Goal: Transaction & Acquisition: Purchase product/service

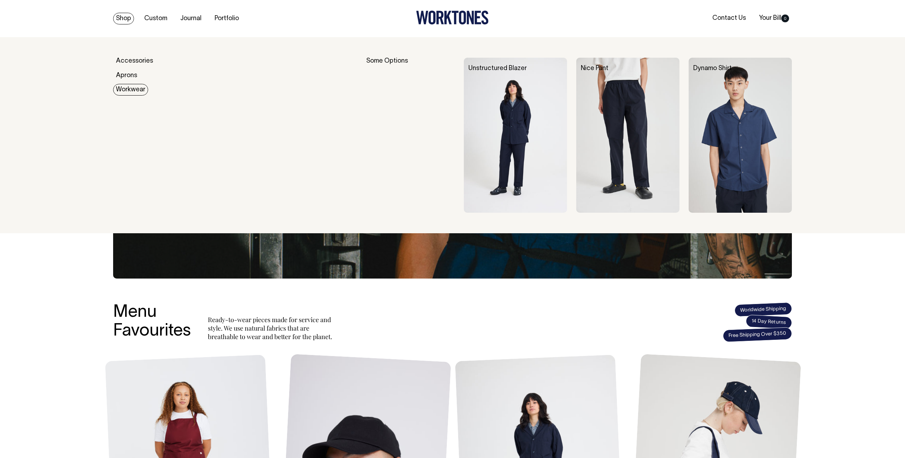
click at [715, 101] on img at bounding box center [740, 135] width 103 height 155
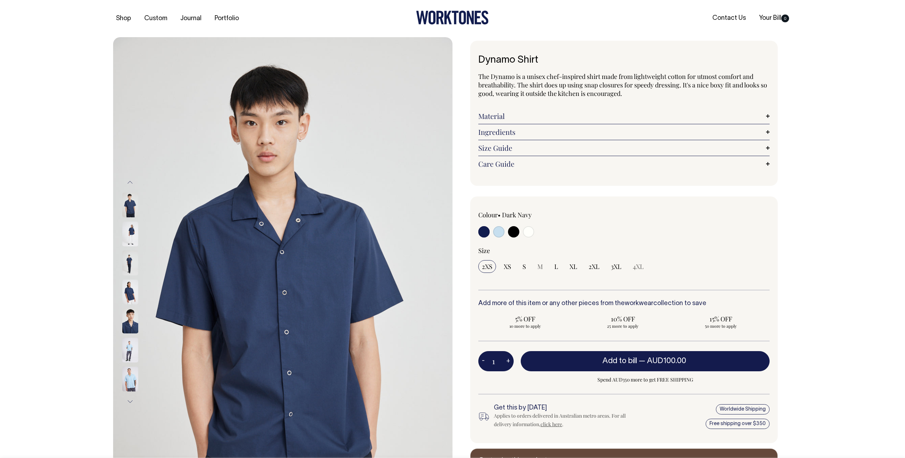
click at [529, 233] on input "radio" at bounding box center [528, 231] width 11 height 11
radio input "true"
select select "Off-White"
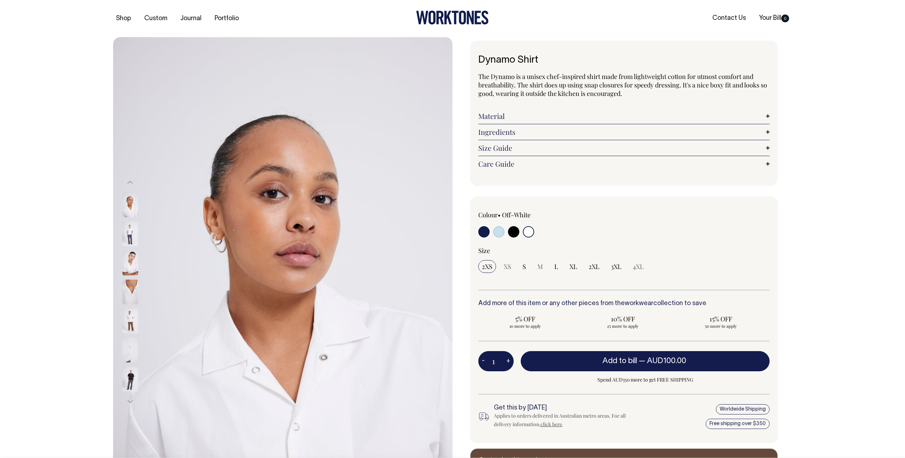
click at [500, 232] on input "radio" at bounding box center [498, 231] width 11 height 11
radio input "true"
select select "True Blue"
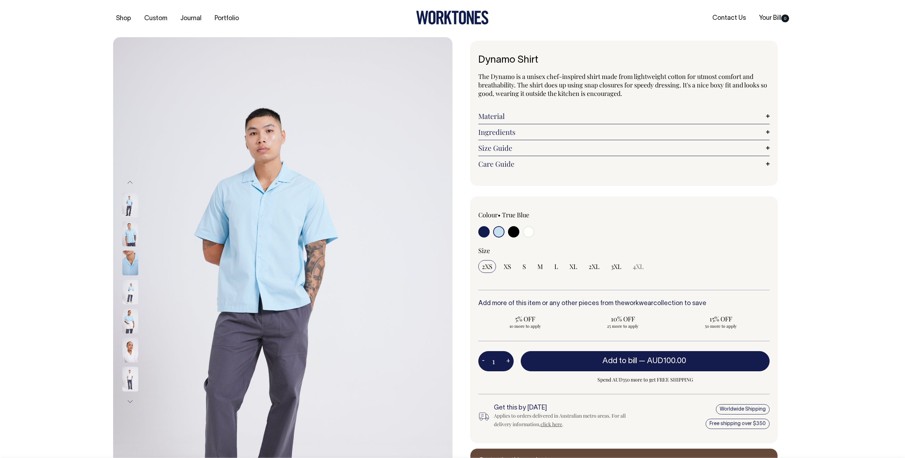
click at [531, 231] on input "radio" at bounding box center [528, 231] width 11 height 11
radio input "true"
select select "Off-White"
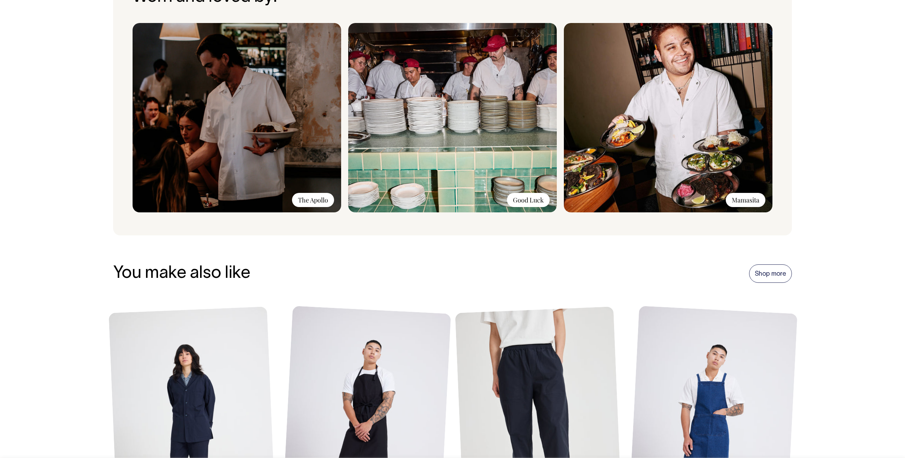
scroll to position [604, 0]
